Goal: Task Accomplishment & Management: Use online tool/utility

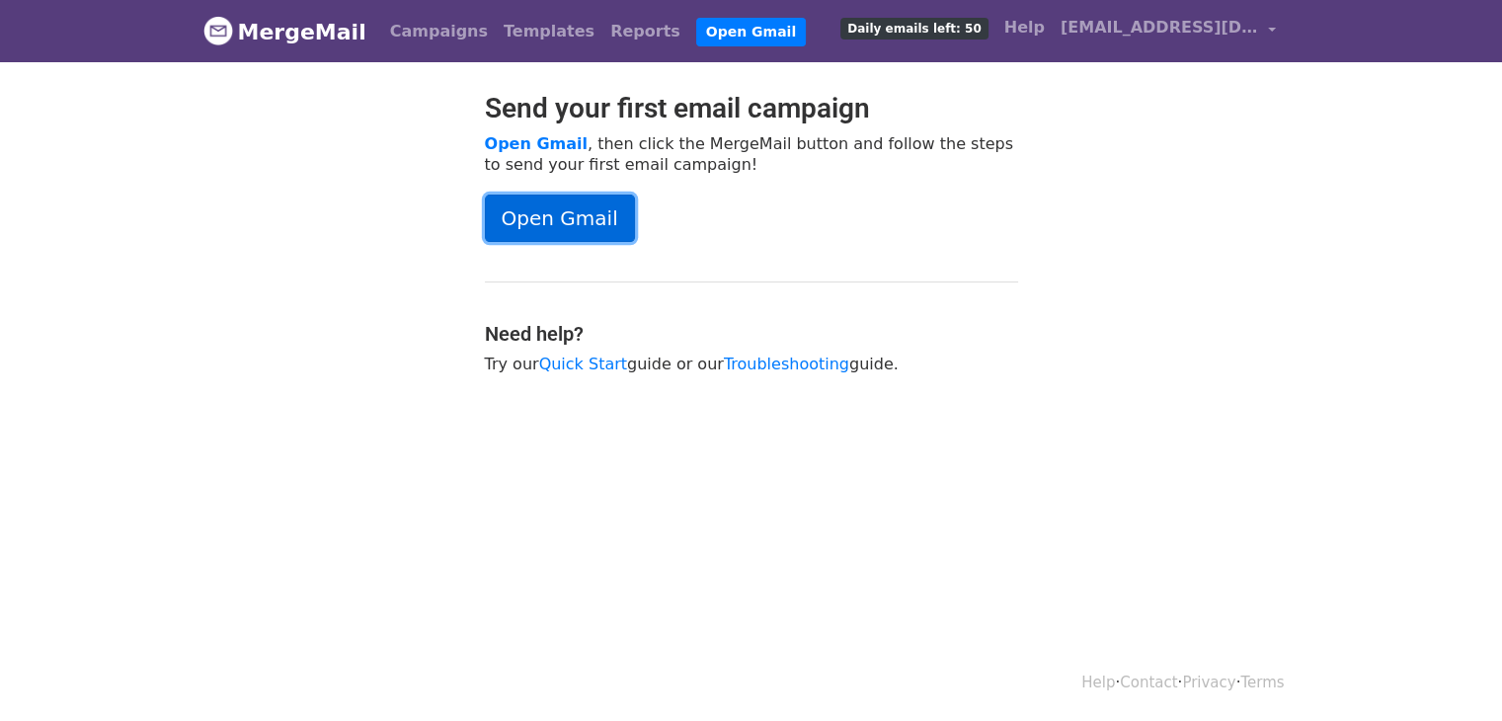
click at [565, 230] on link "Open Gmail" at bounding box center [560, 218] width 150 height 47
click at [506, 33] on link "Templates" at bounding box center [549, 31] width 107 height 39
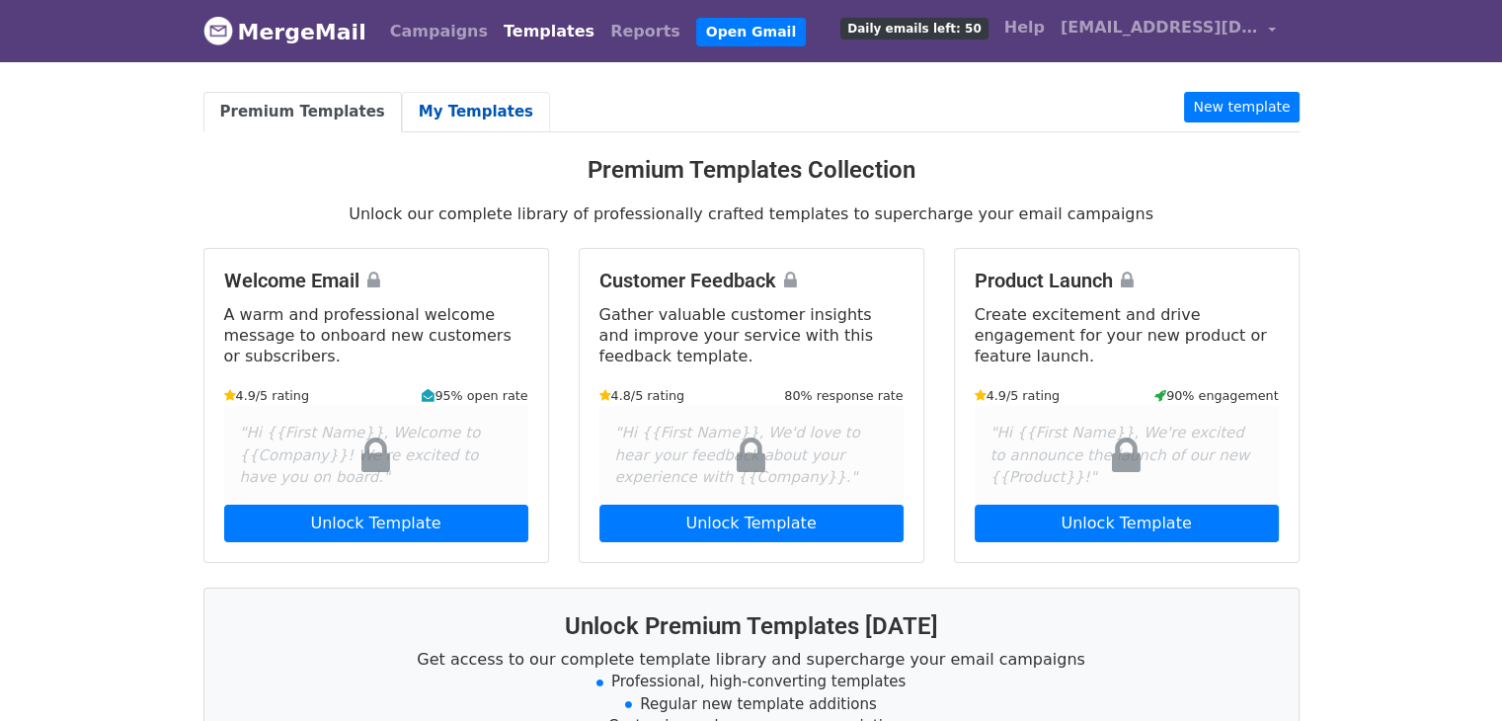
click at [429, 107] on link "My Templates" at bounding box center [476, 112] width 148 height 40
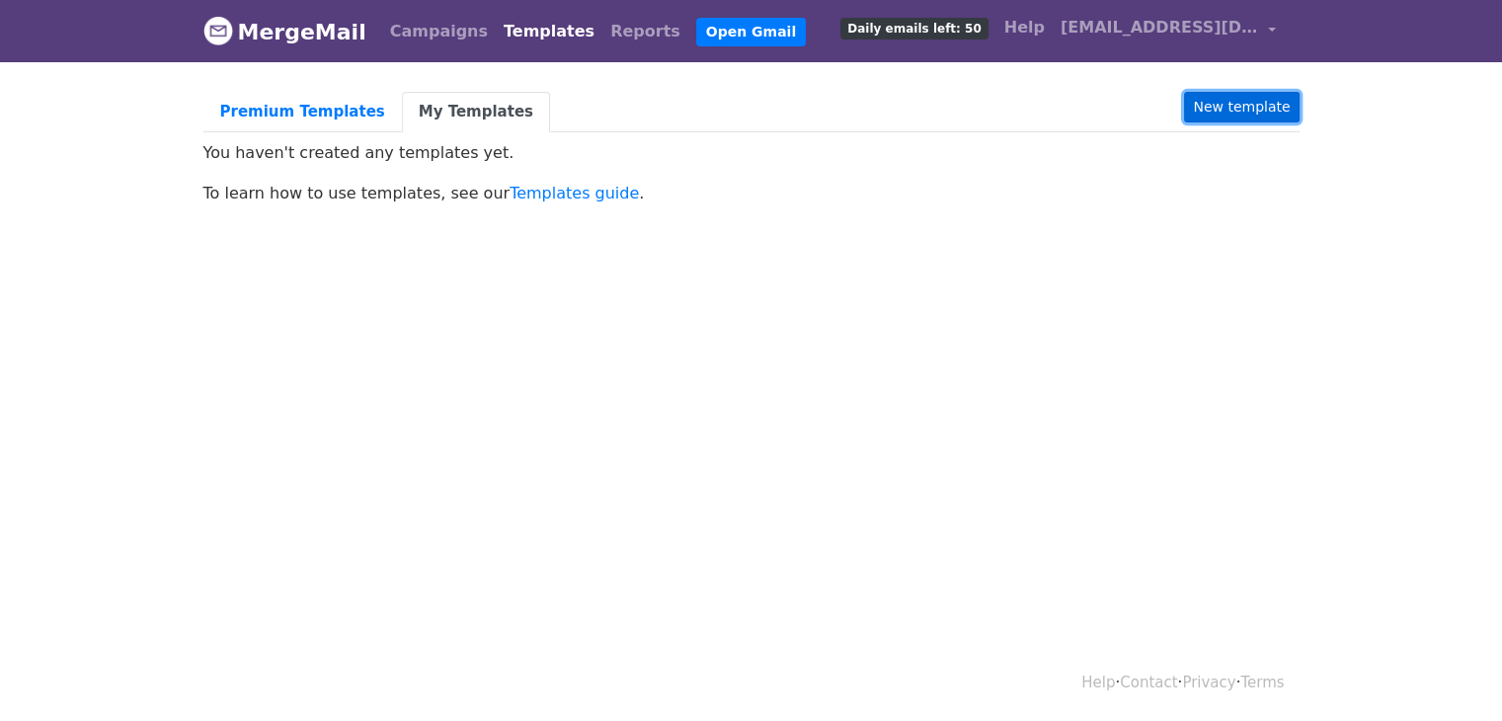
click at [1254, 109] on link "New template" at bounding box center [1241, 107] width 115 height 31
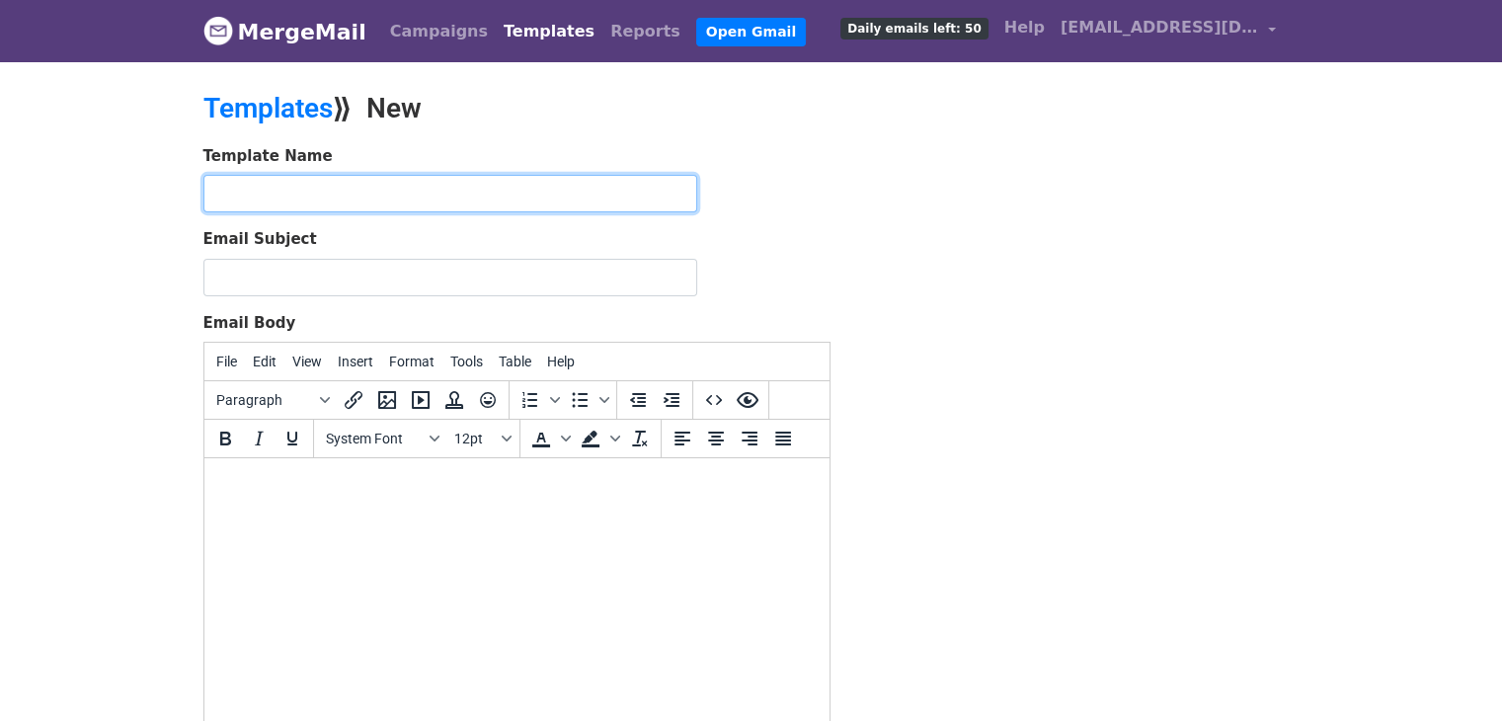
click at [404, 190] on input "text" at bounding box center [450, 194] width 494 height 38
type input "vđtt"
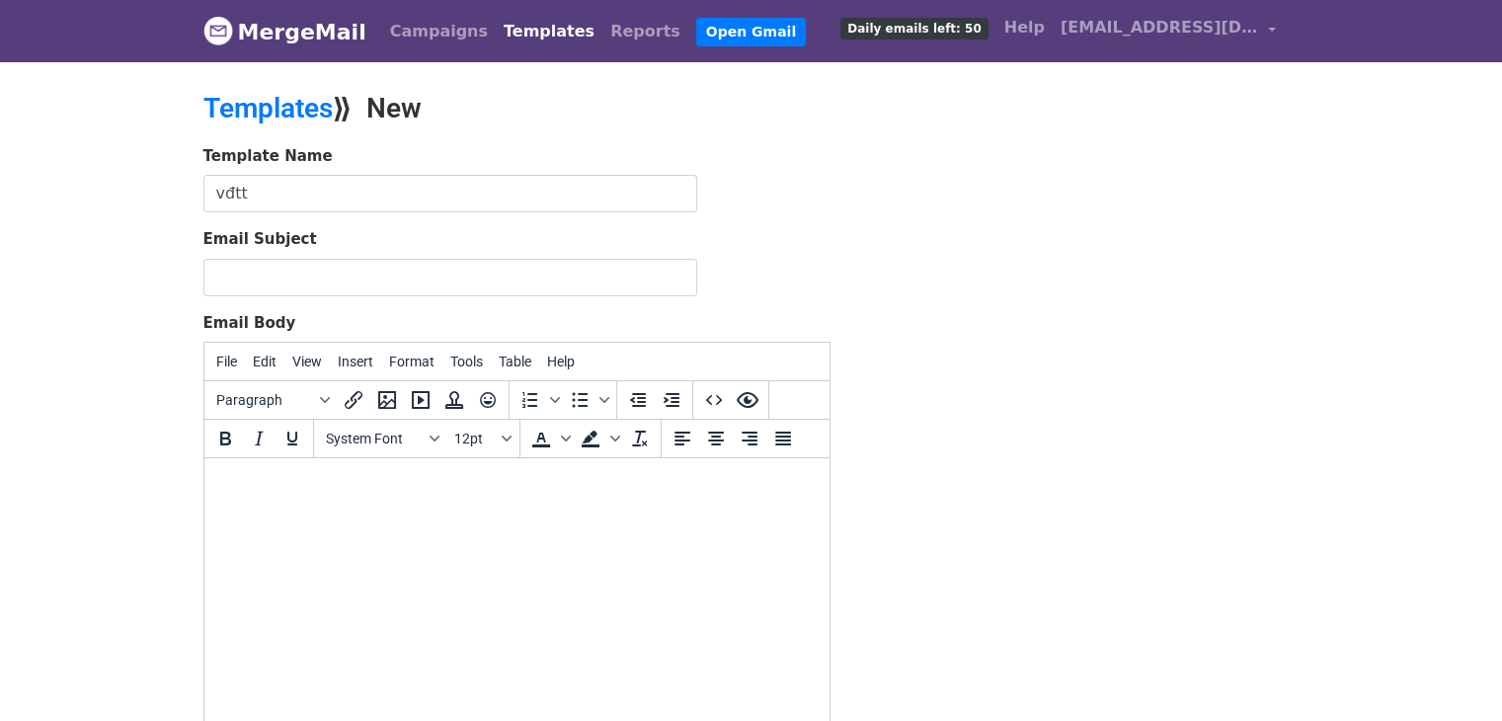
click at [306, 504] on html at bounding box center [515, 484] width 625 height 53
paste body
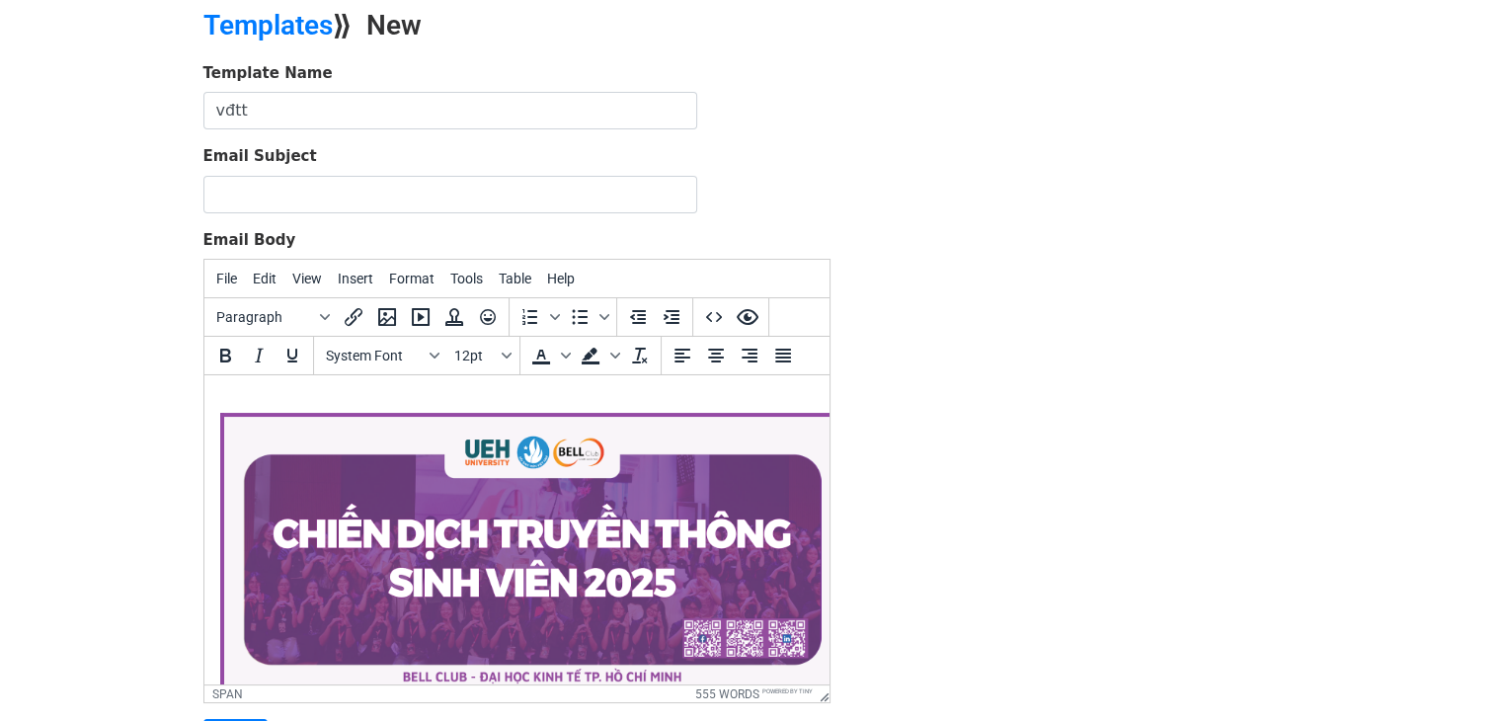
scroll to position [82, 0]
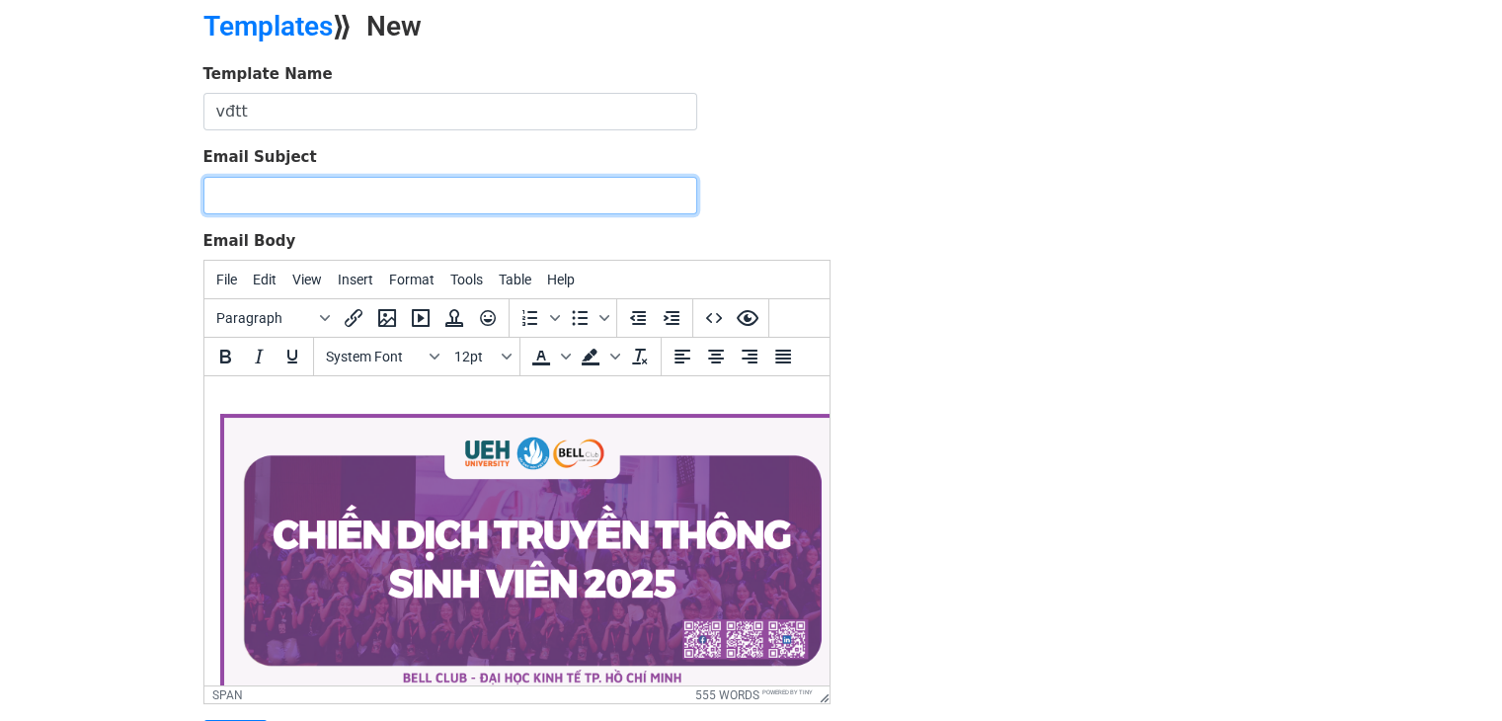
click at [285, 195] on input "Email Subject" at bounding box center [450, 196] width 494 height 38
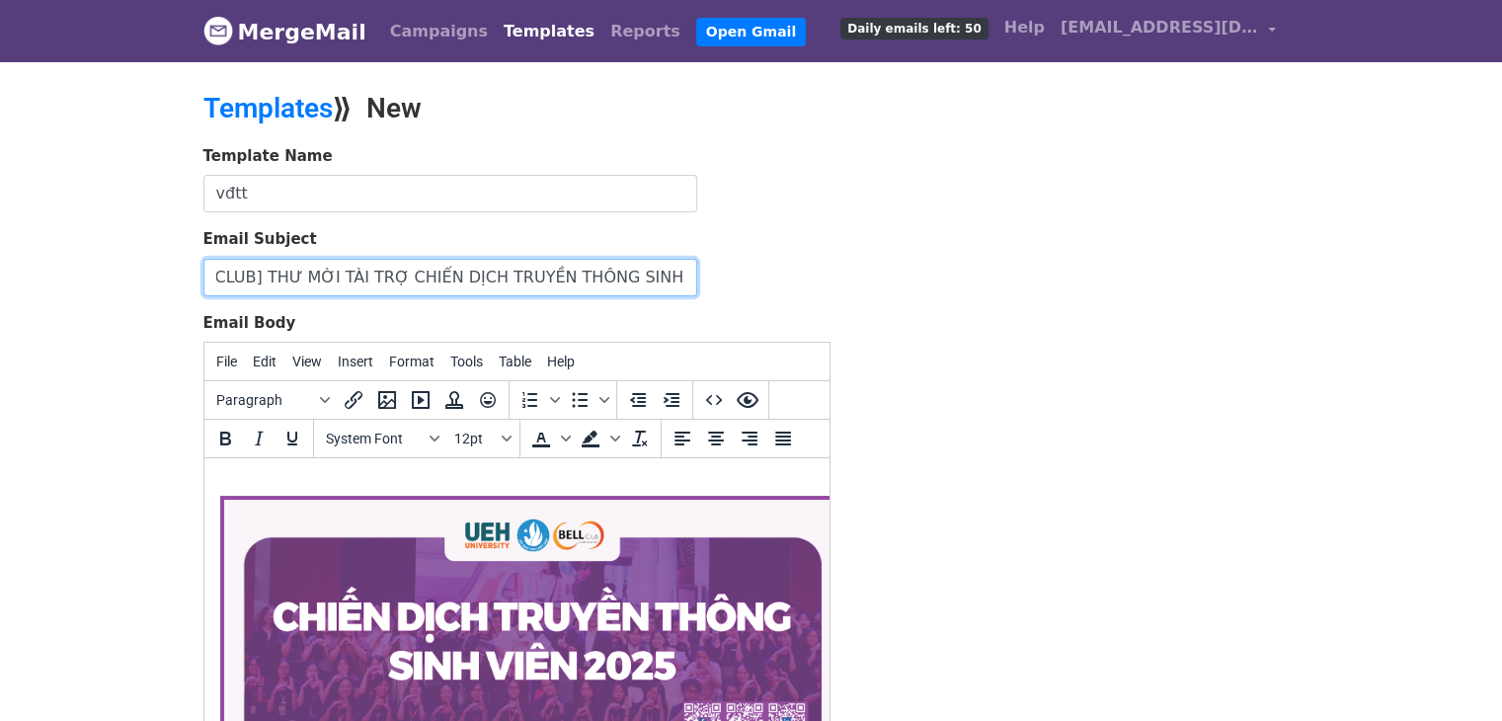
type input "[ĐẠI HỌC KINH TẾ TP.HCM][BELL CLUB] THƯ MỜI TÀI TRỢ CHIẾN DỊCH TRUYỀN THÔNG SIN…"
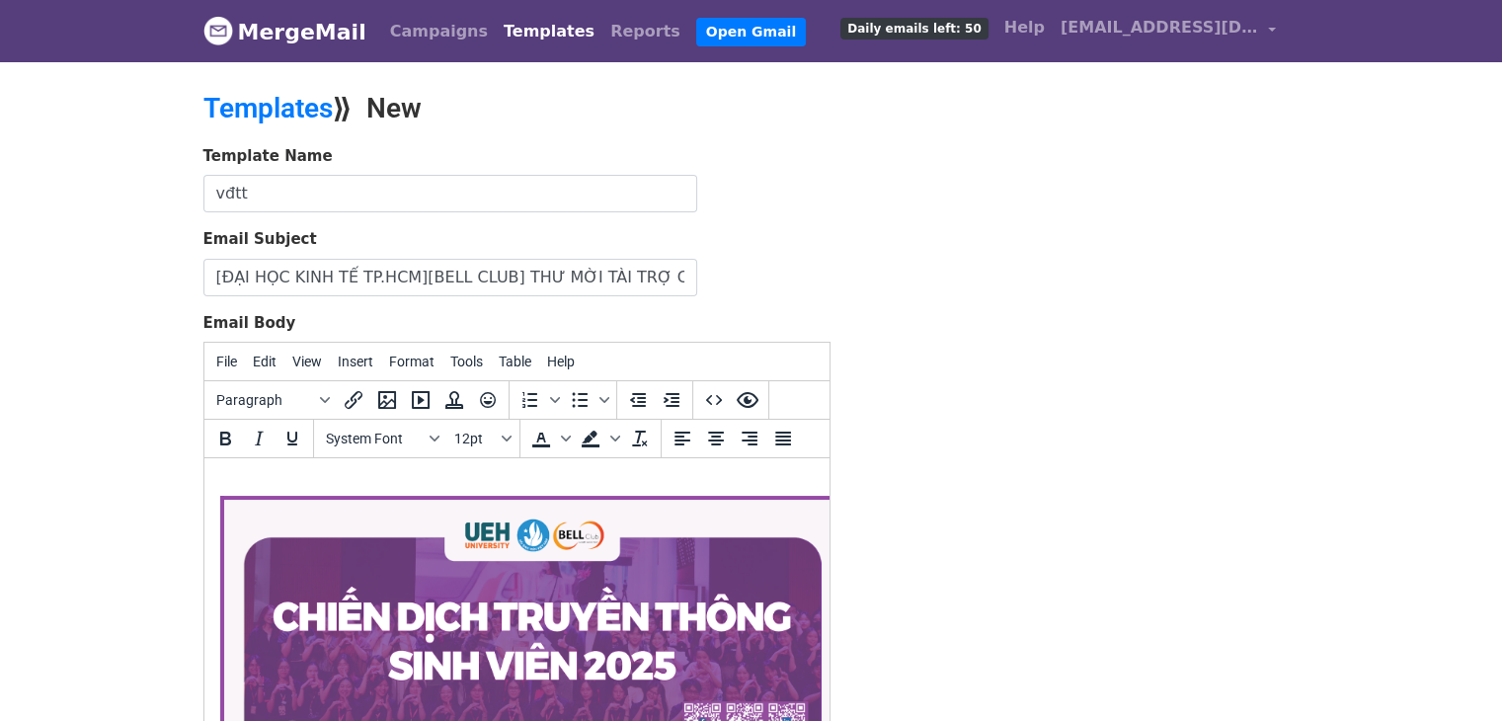
click at [1069, 356] on div "Template Name vđtt Email Subject [ĐẠI HỌC KINH TẾ TP.HCM][BELL CLUB] THƯ MỜI TÀ…" at bounding box center [752, 492] width 1126 height 695
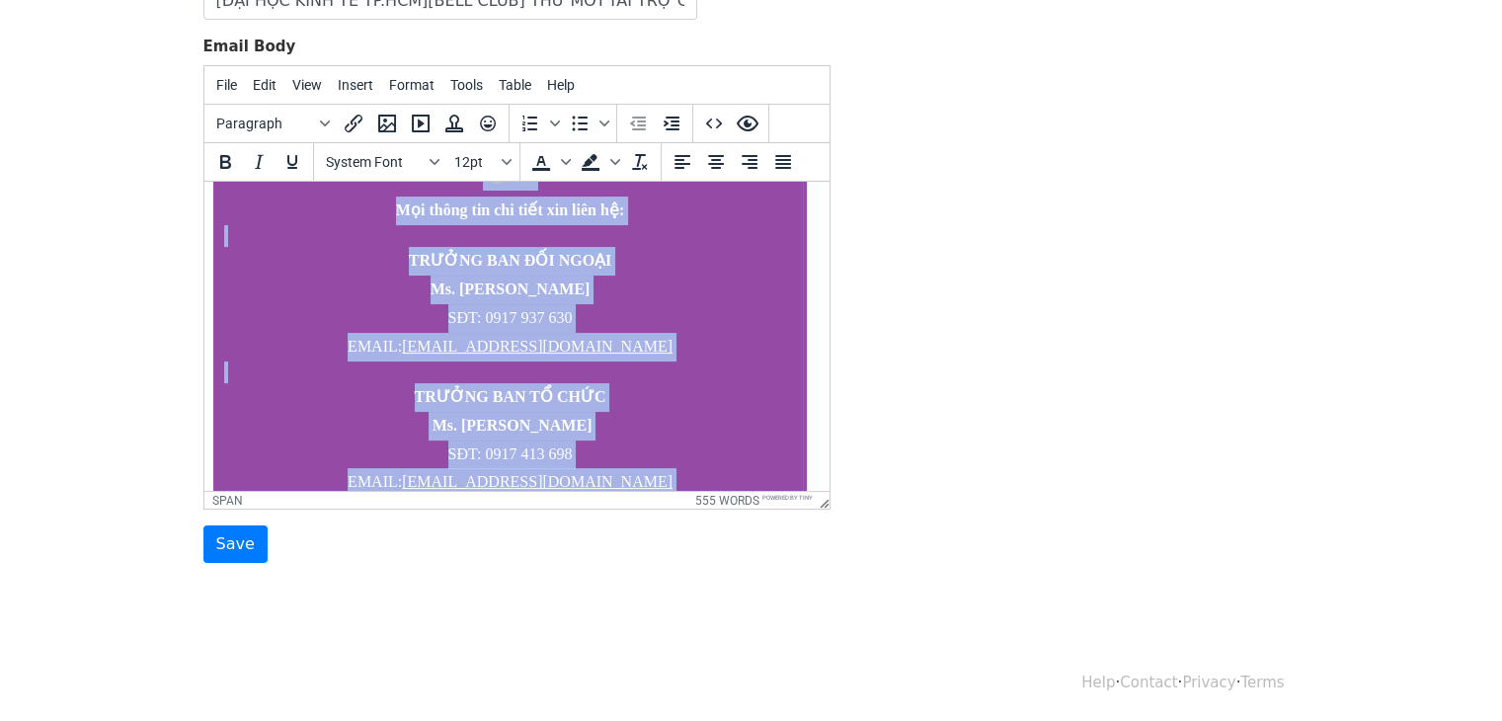
scroll to position [2022, 21]
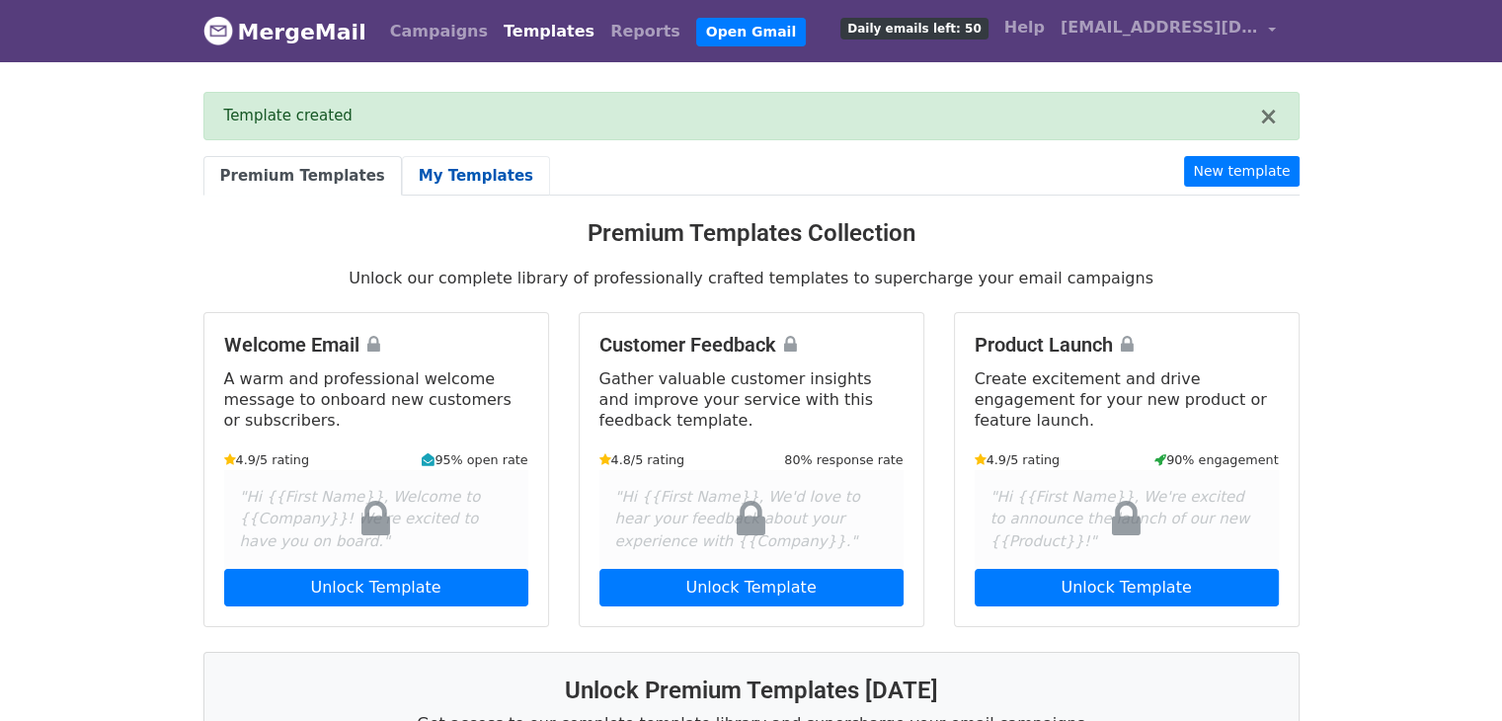
click at [454, 168] on link "My Templates" at bounding box center [476, 176] width 148 height 40
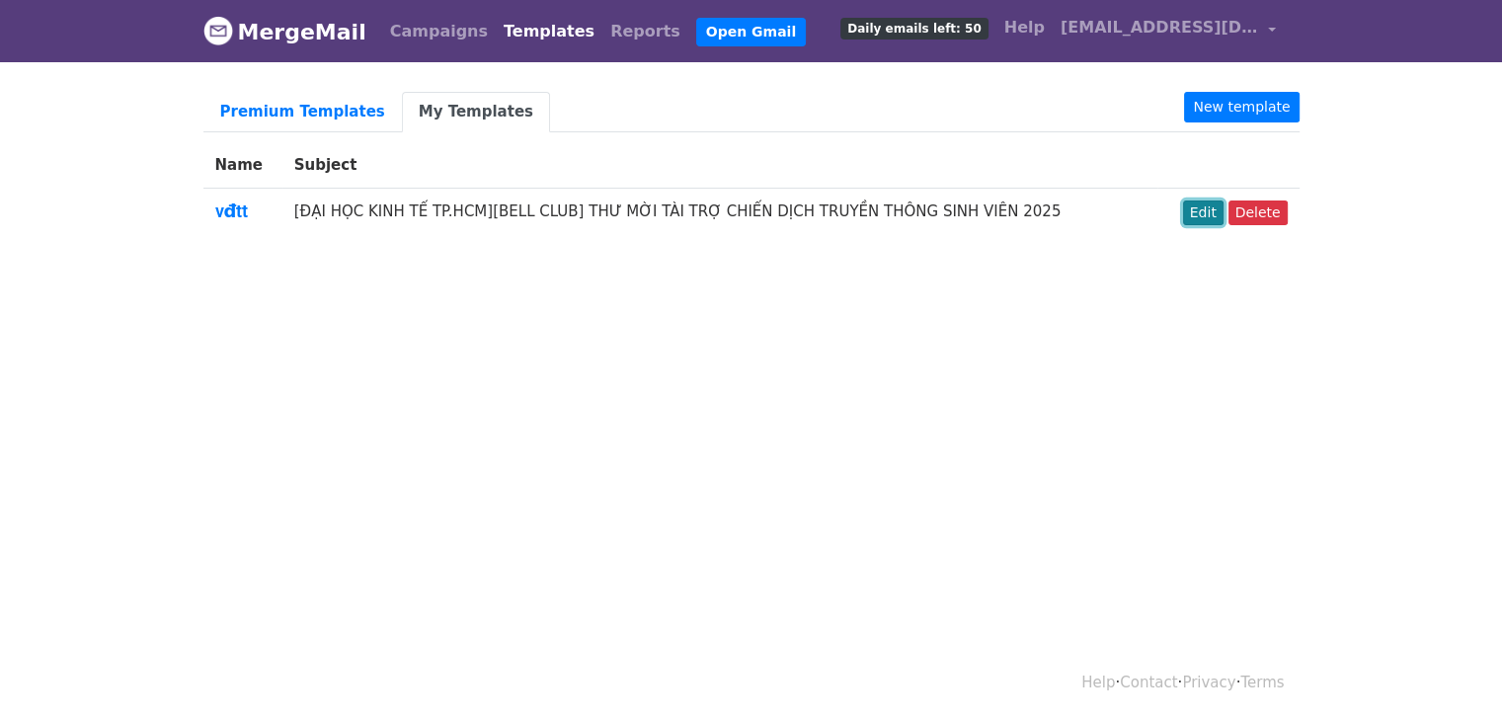
click at [1199, 207] on link "Edit" at bounding box center [1203, 212] width 40 height 25
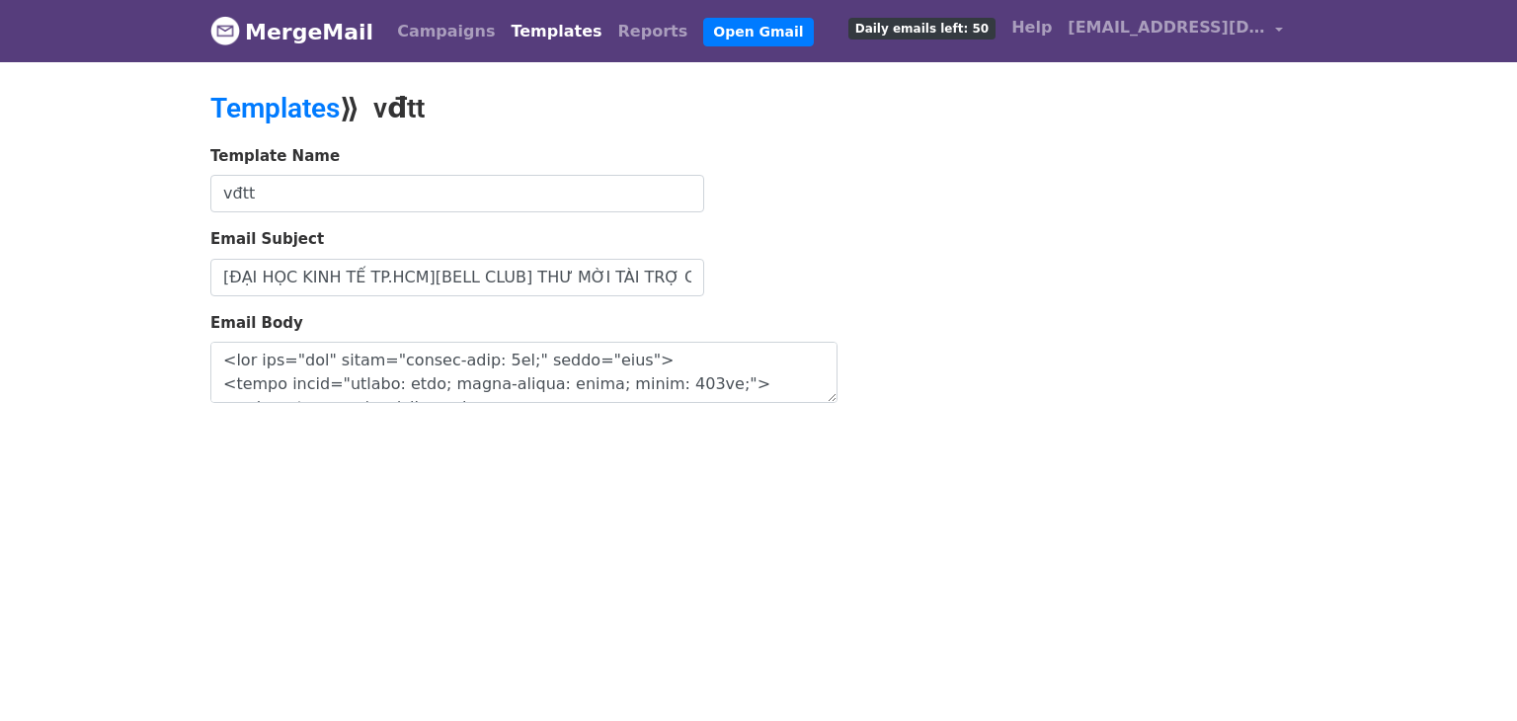
click at [780, 207] on div "Template Name vđtt" at bounding box center [523, 179] width 627 height 68
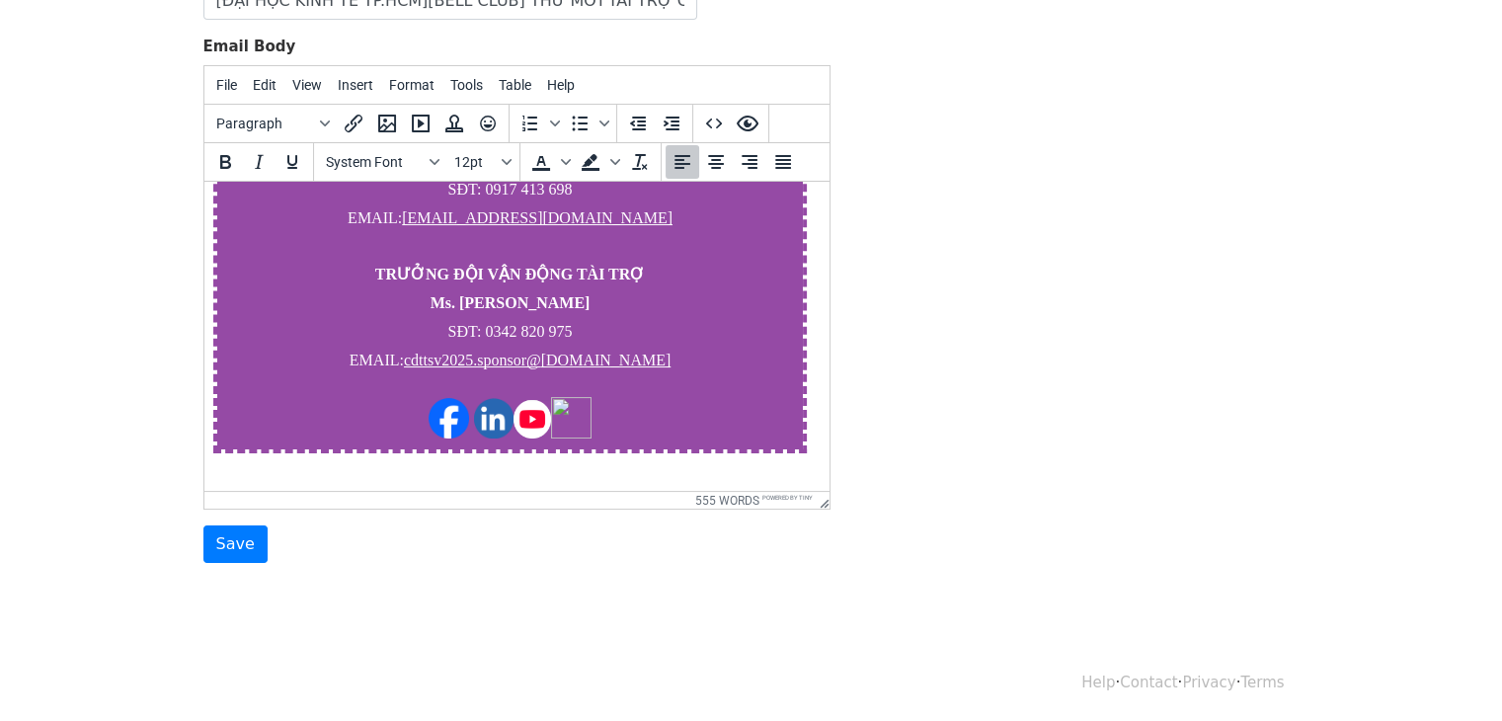
scroll to position [1927, 21]
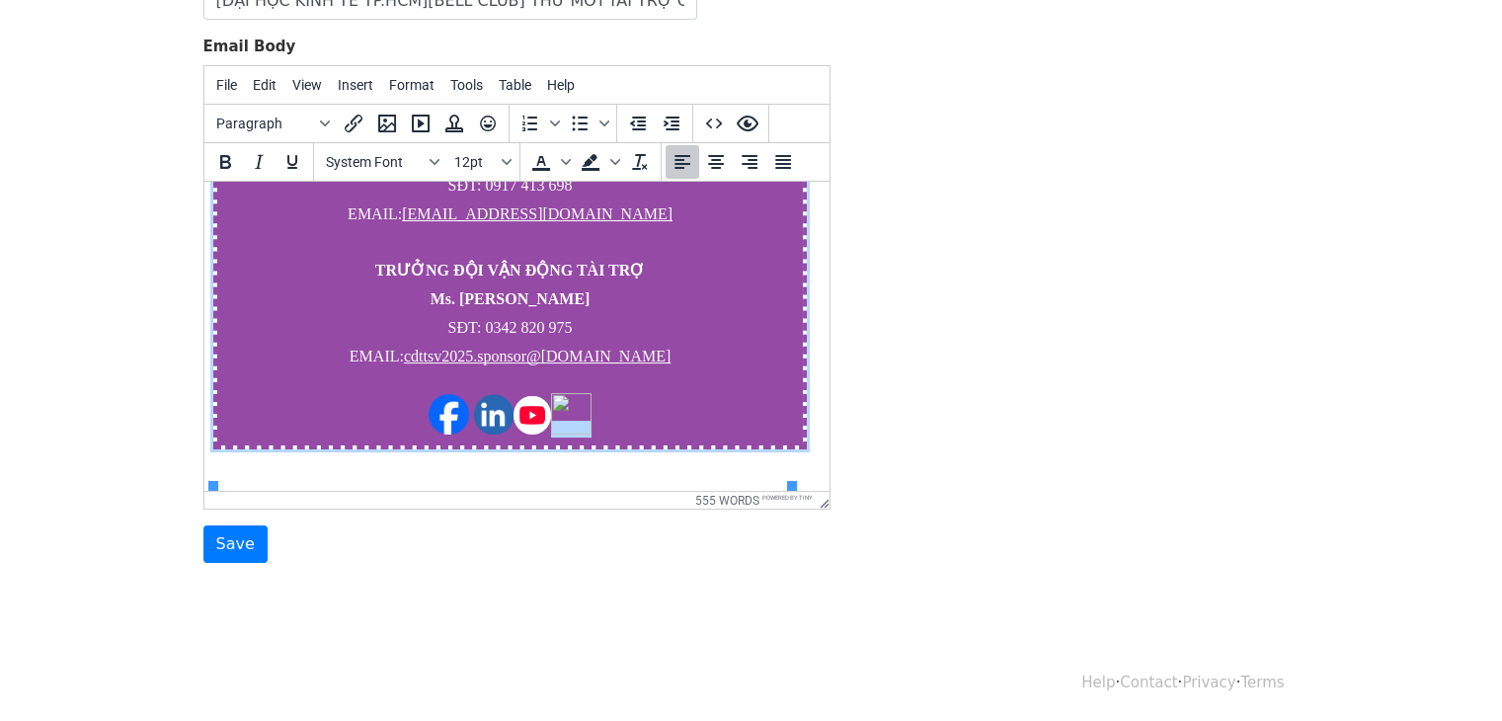
click at [550, 437] on span "﻿" at bounding box center [570, 429] width 40 height 17
click at [568, 364] on span "gmail.com" at bounding box center [605, 356] width 130 height 17
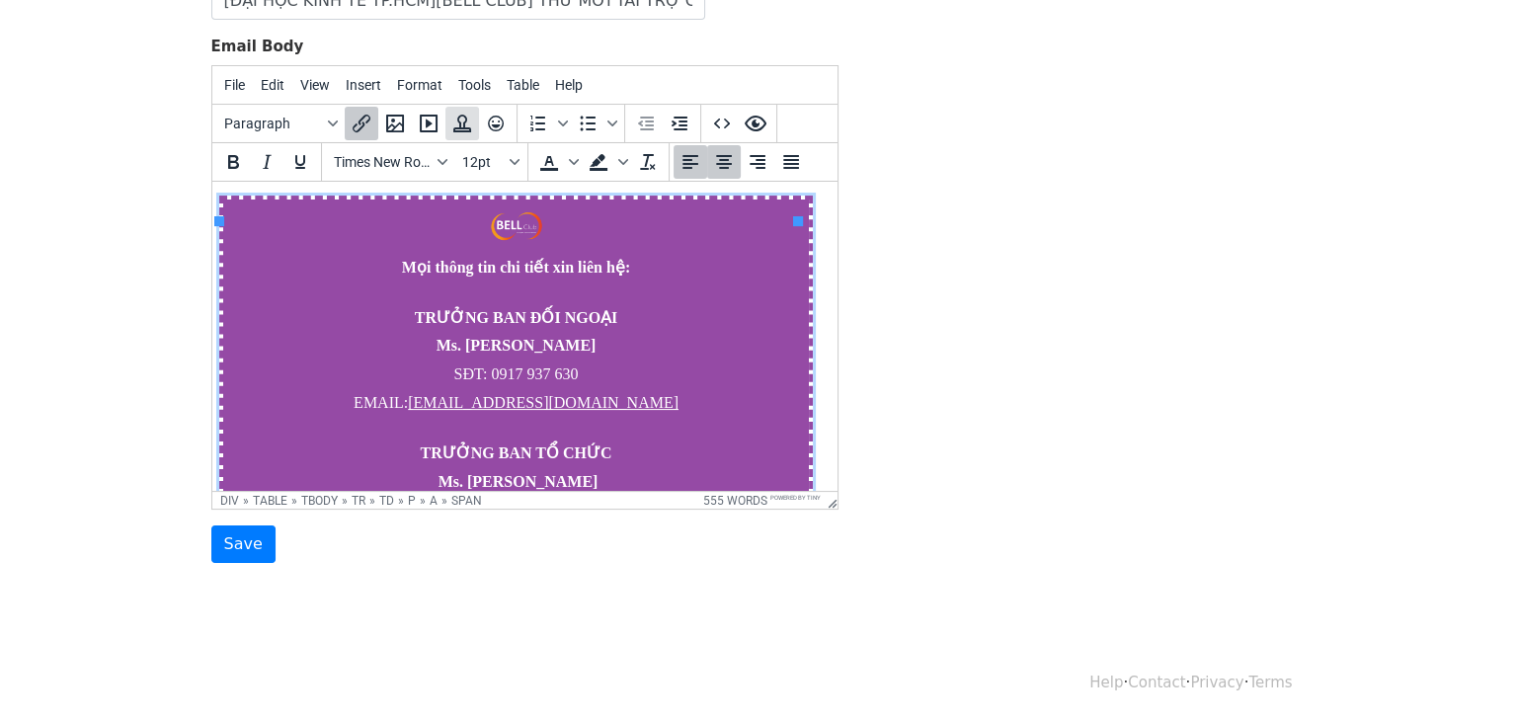
scroll to position [275, 0]
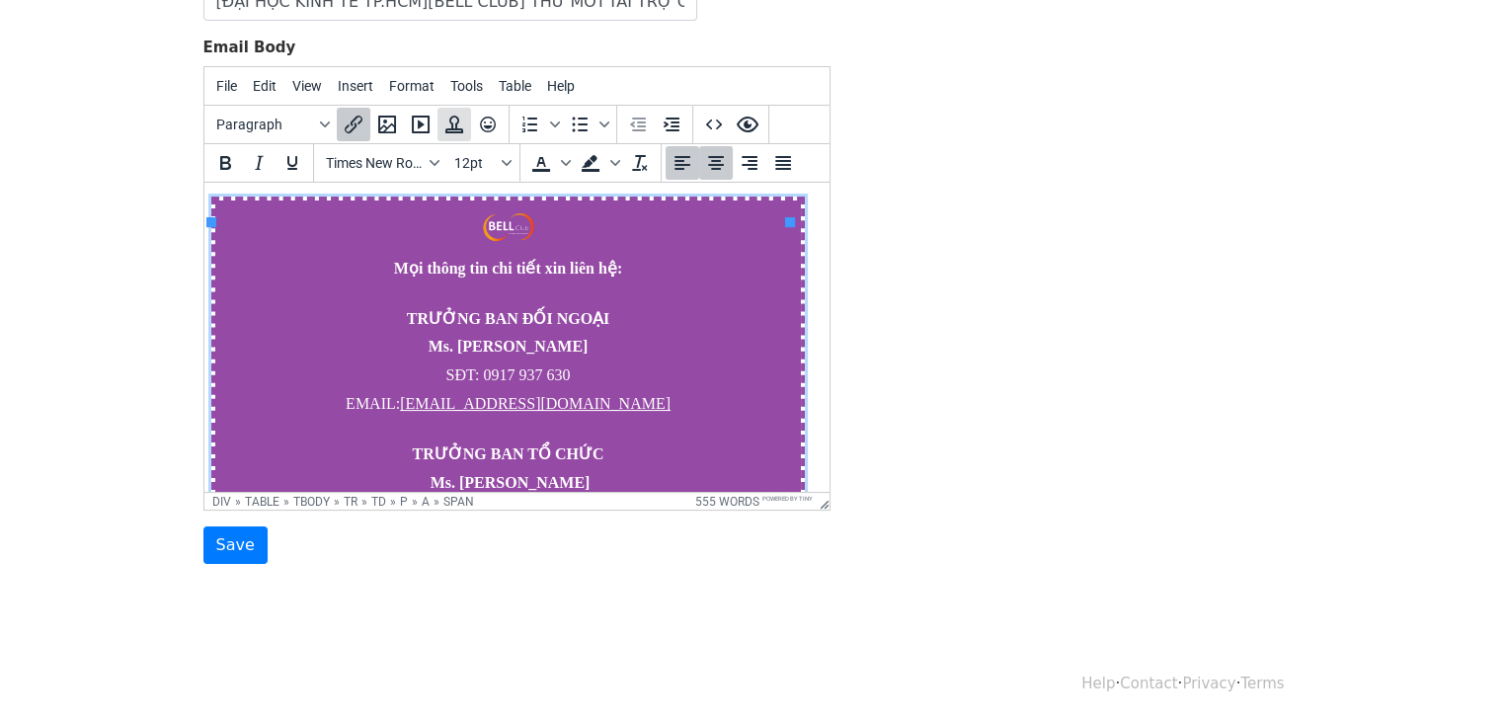
click at [445, 127] on icon "Insert template" at bounding box center [454, 125] width 18 height 18
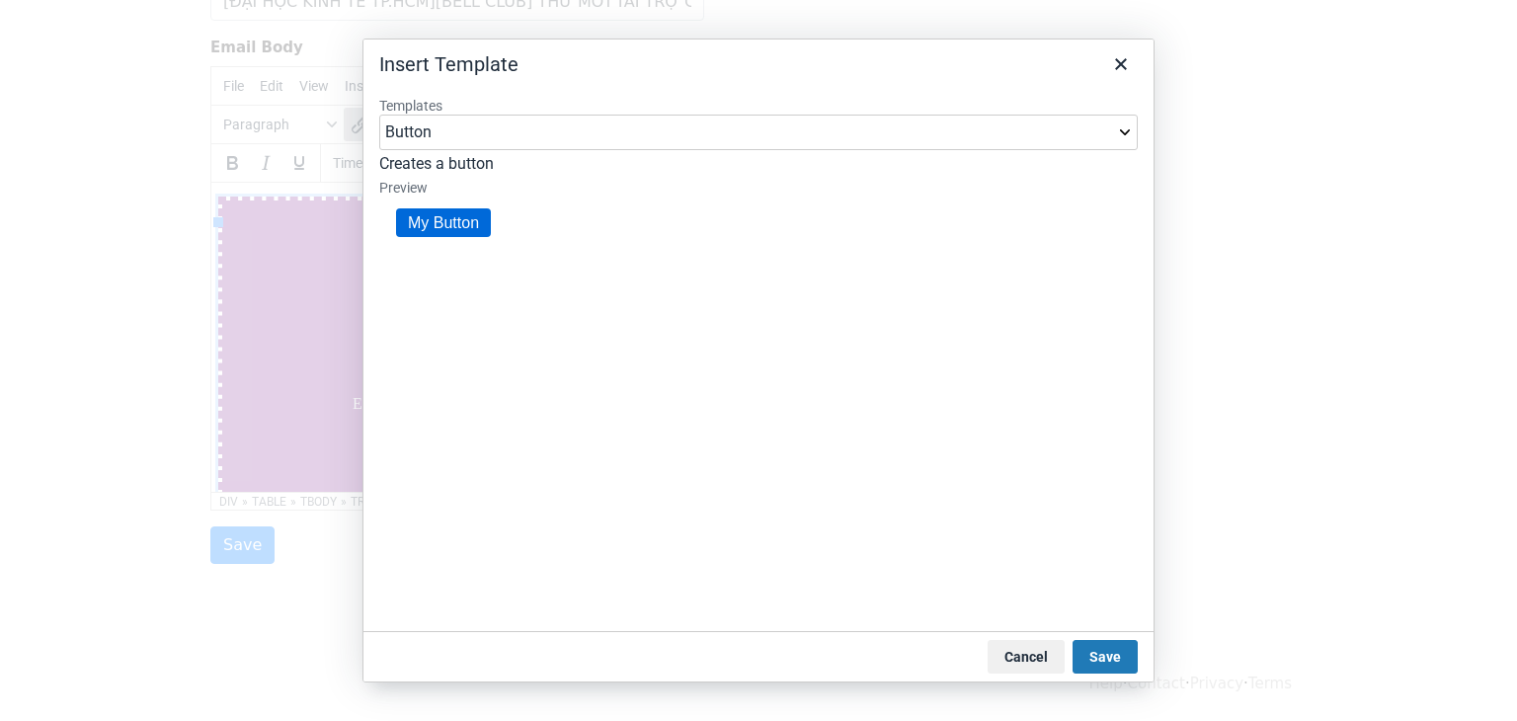
scroll to position [0, 0]
click at [465, 129] on select "Button Button (Large) Header" at bounding box center [758, 133] width 758 height 36
click at [503, 250] on html "My Button" at bounding box center [758, 222] width 756 height 53
click at [470, 225] on link "My Button" at bounding box center [443, 222] width 95 height 29
click at [1102, 653] on button "Save" at bounding box center [1104, 657] width 65 height 34
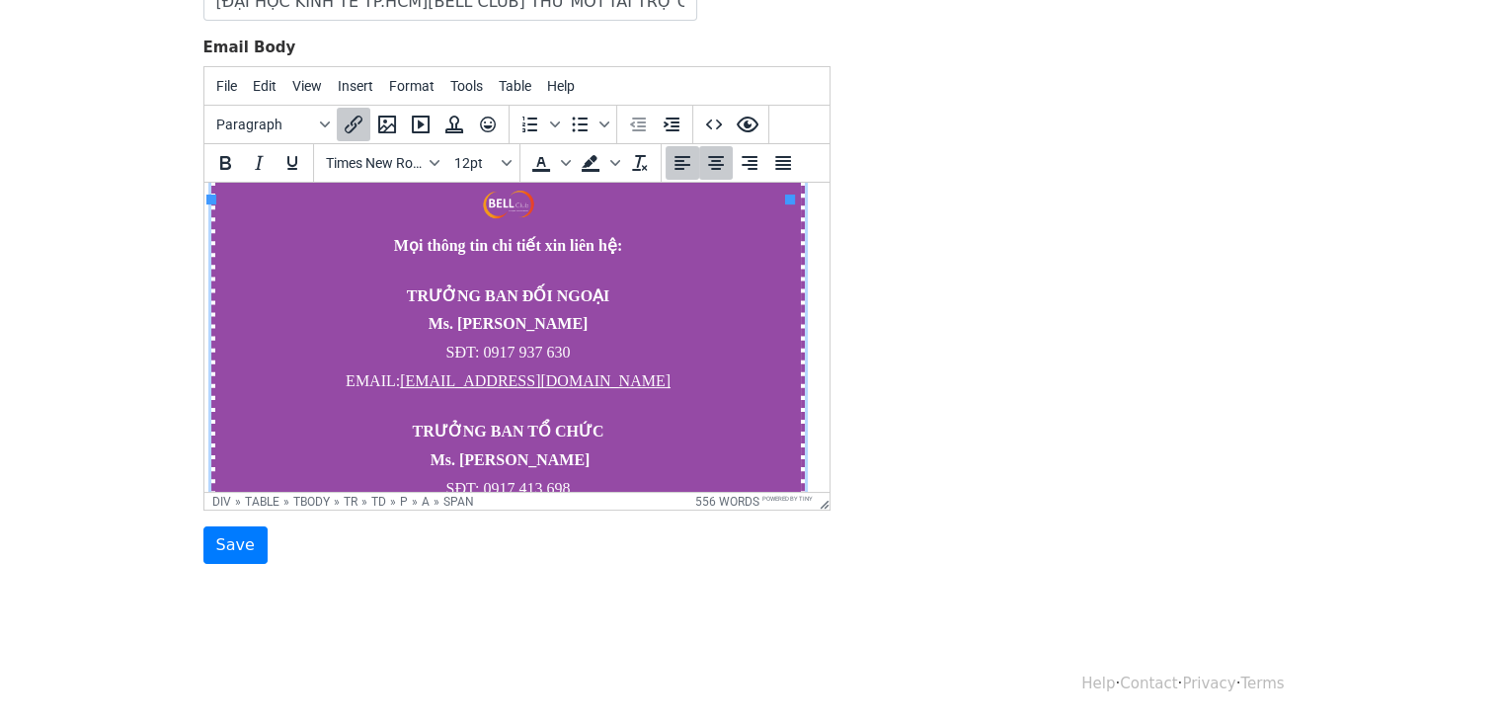
scroll to position [1934, 21]
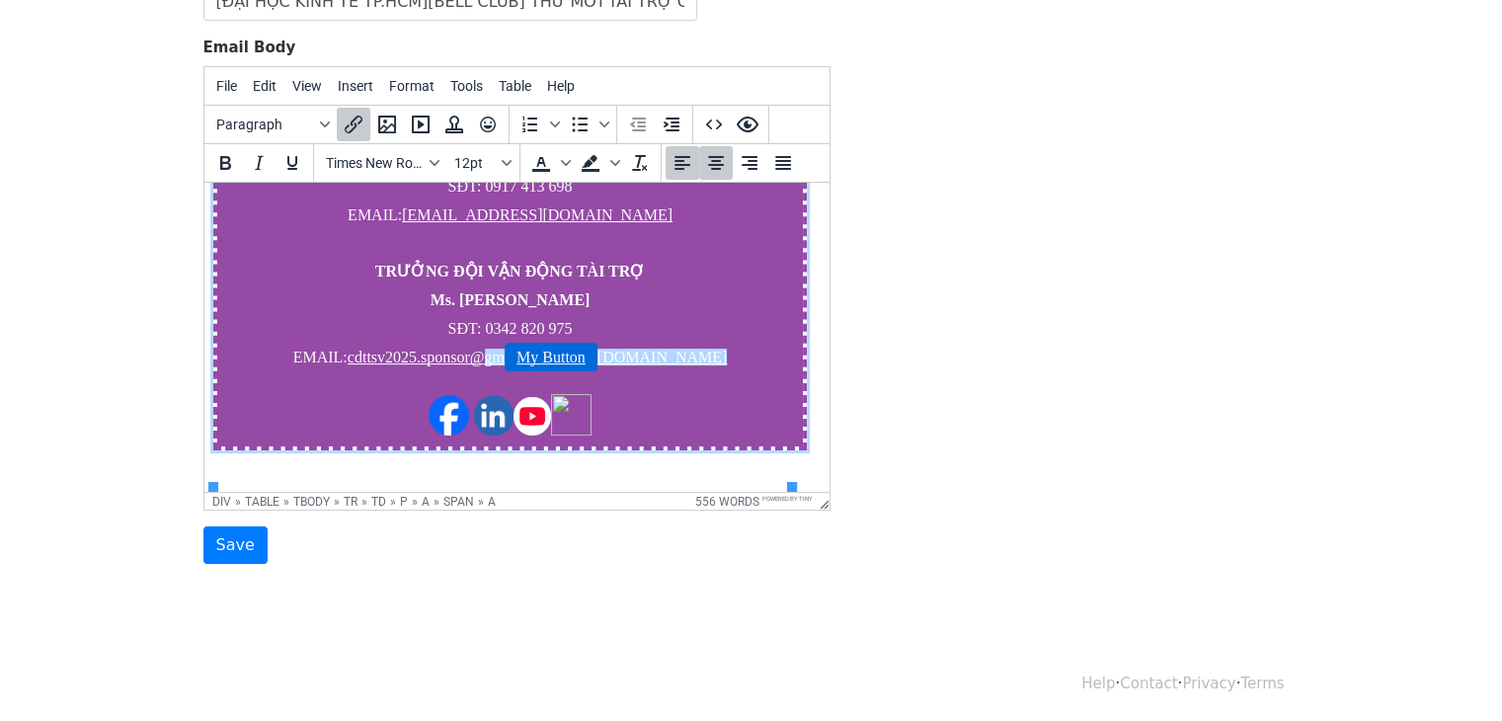
click at [573, 361] on link "My Button" at bounding box center [550, 357] width 93 height 29
drag, startPoint x: 573, startPoint y: 369, endPoint x: 615, endPoint y: 389, distance: 46.8
click at [615, 389] on td "Mọi thông tin chi tiết xin liên hệ: TRƯỞNG BAN ĐỐI NGOẠI Ms. Đỗ Nguyễn Trúc Quy…" at bounding box center [508, 161] width 589 height 575
